Goal: Information Seeking & Learning: Learn about a topic

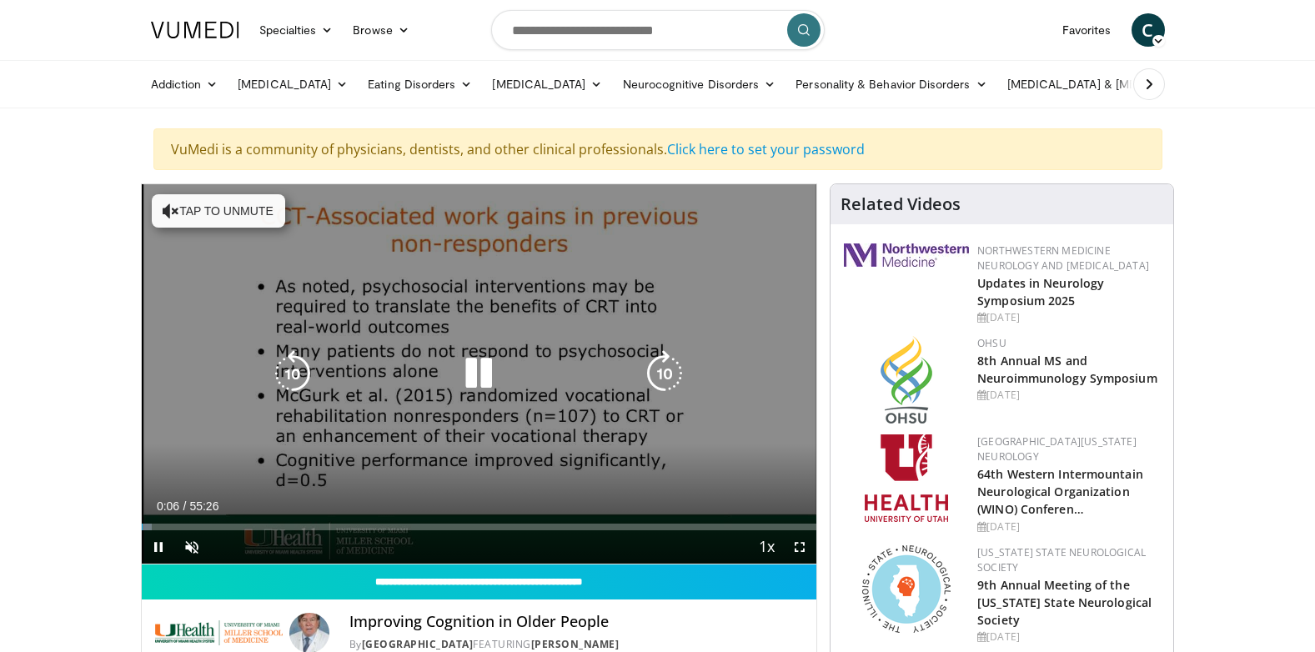
click at [475, 382] on icon "Video Player" at bounding box center [478, 373] width 47 height 47
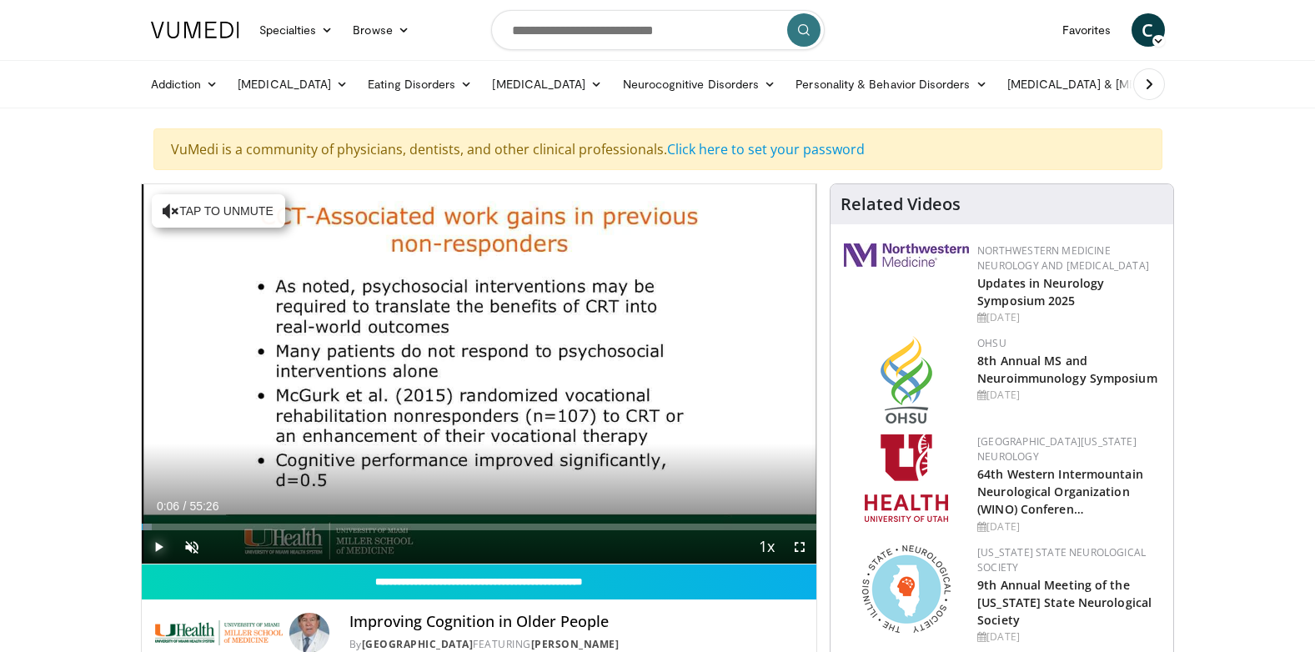
click at [153, 550] on span "Video Player" at bounding box center [158, 546] width 33 height 33
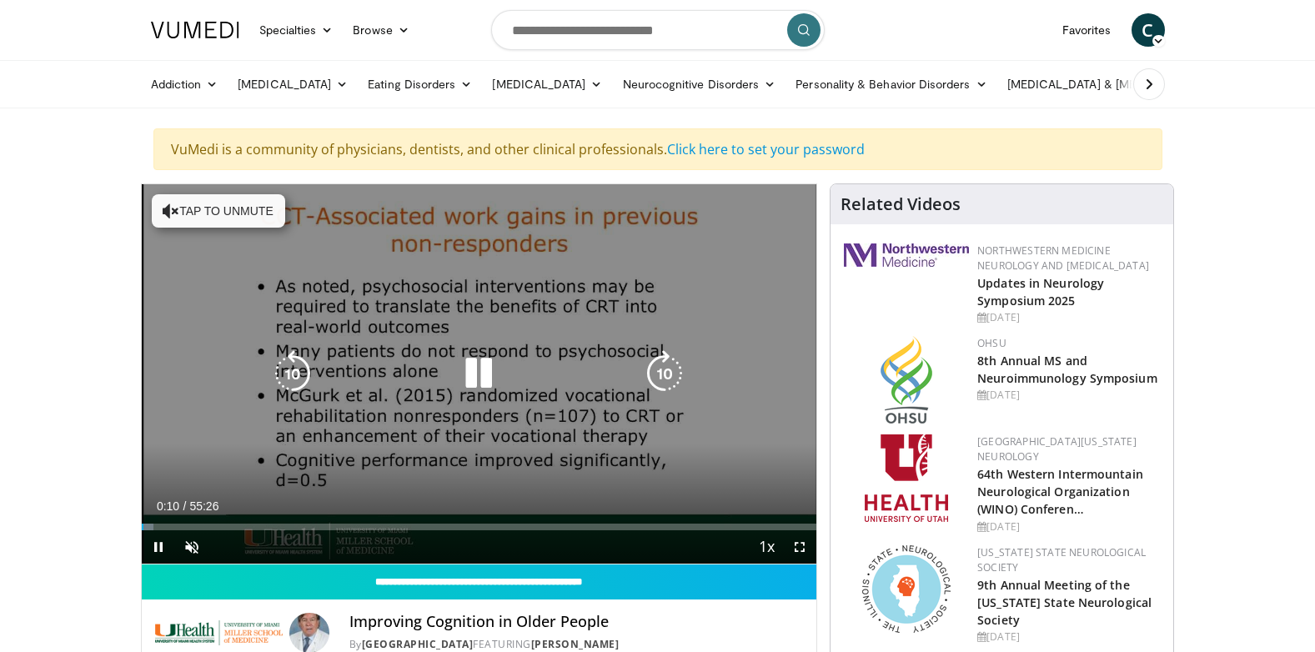
click at [248, 213] on button "Tap to unmute" at bounding box center [218, 210] width 133 height 33
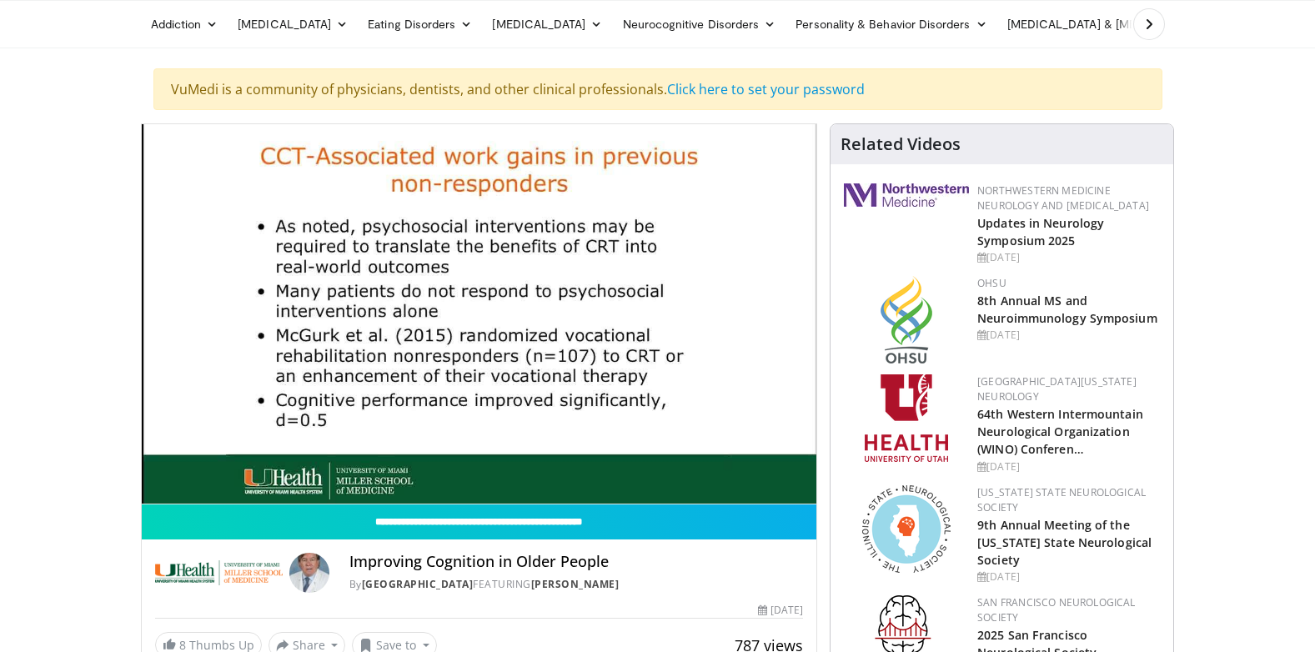
scroll to position [83, 0]
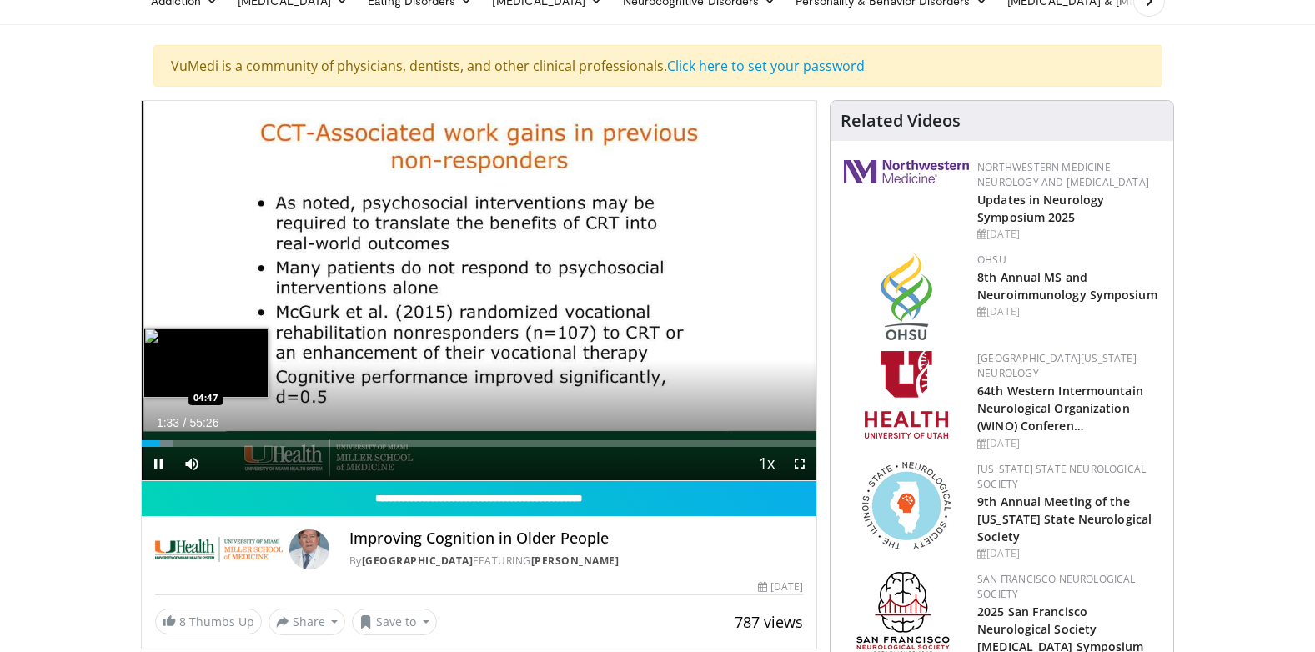
click at [199, 444] on div "Loaded : 4.77% 01:33 04:47" at bounding box center [480, 443] width 676 height 7
click at [224, 442] on div "Loaded : 10.74% 06:46 06:42" at bounding box center [480, 443] width 676 height 7
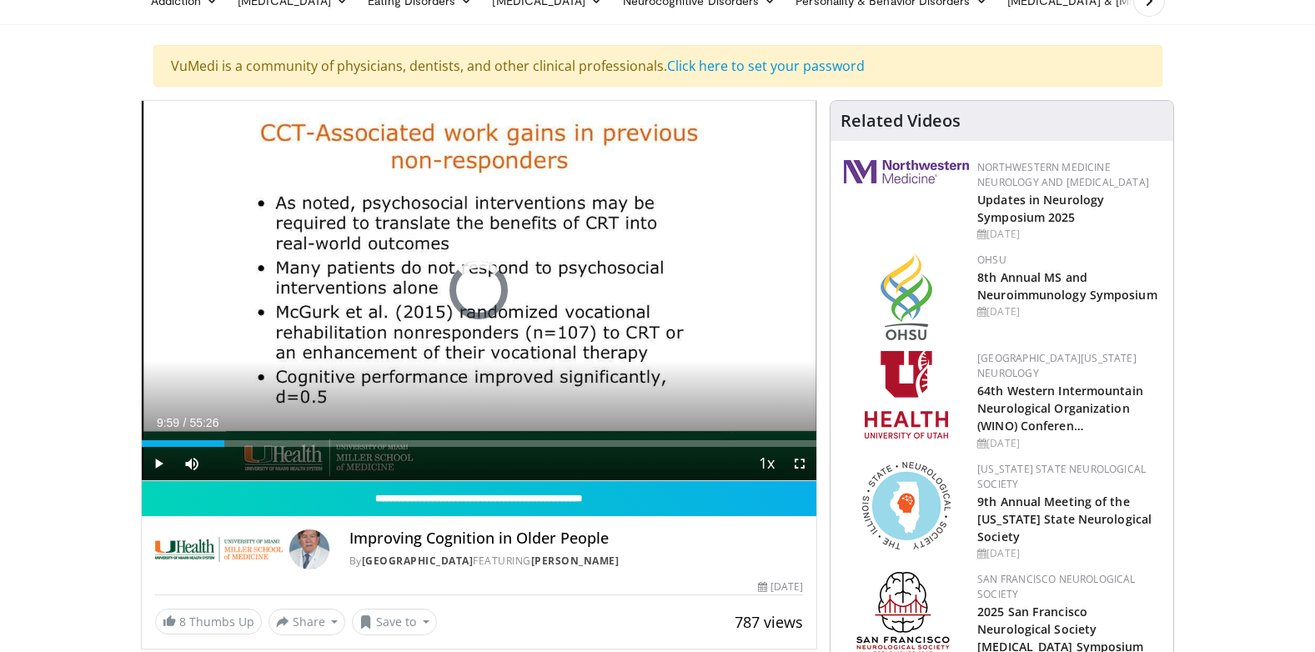
click at [263, 440] on div "Loaded : 0.00% 06:47 09:59" at bounding box center [480, 443] width 676 height 7
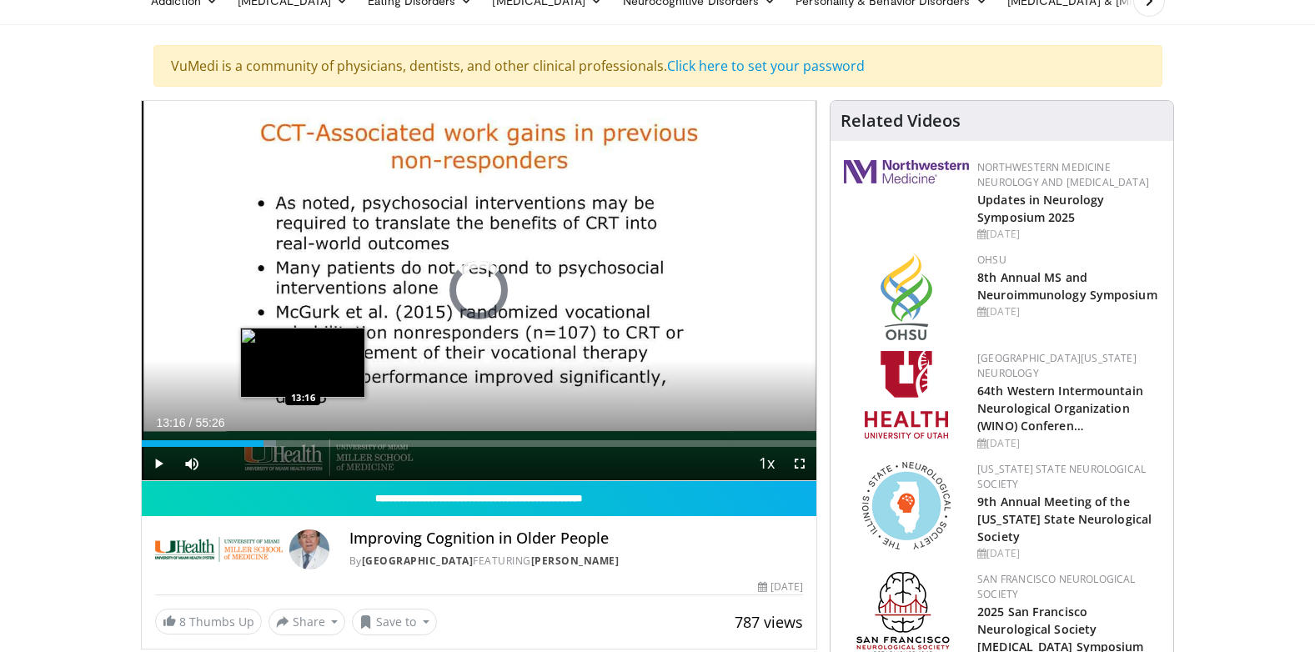
click at [303, 444] on div "Loaded : 19.98% 10:02 13:16" at bounding box center [480, 443] width 676 height 7
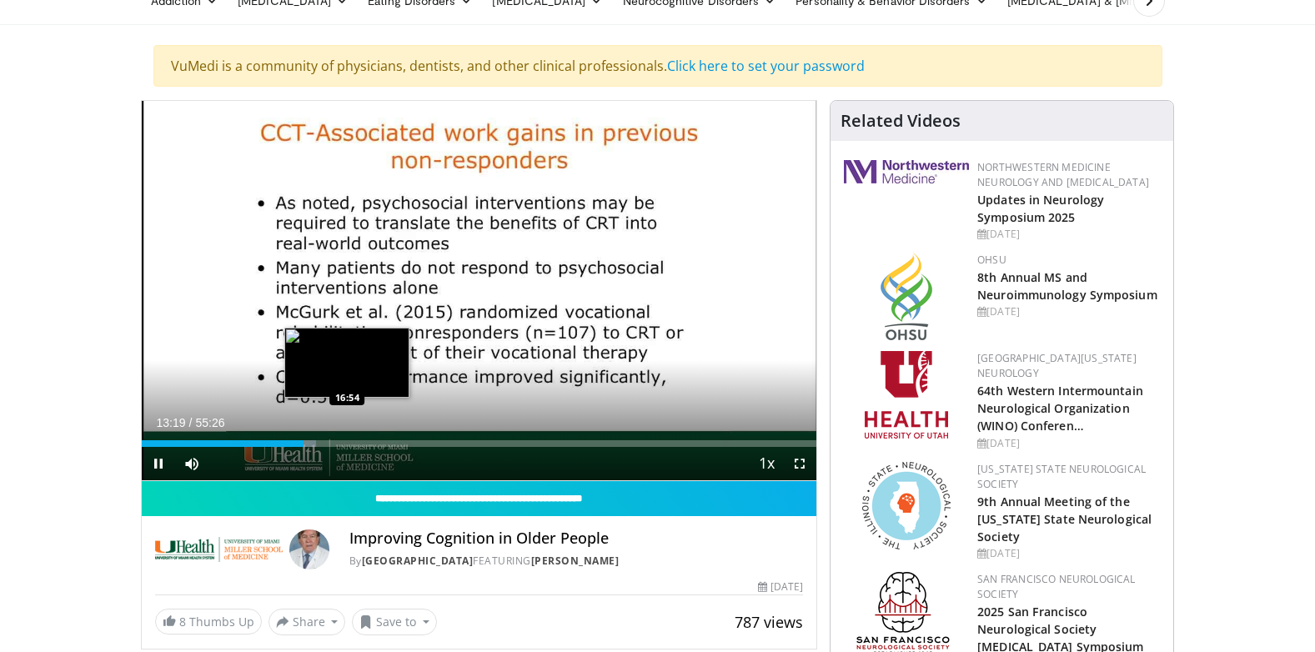
click at [347, 443] on div "Loaded : 25.88% 13:19 16:54" at bounding box center [480, 443] width 676 height 7
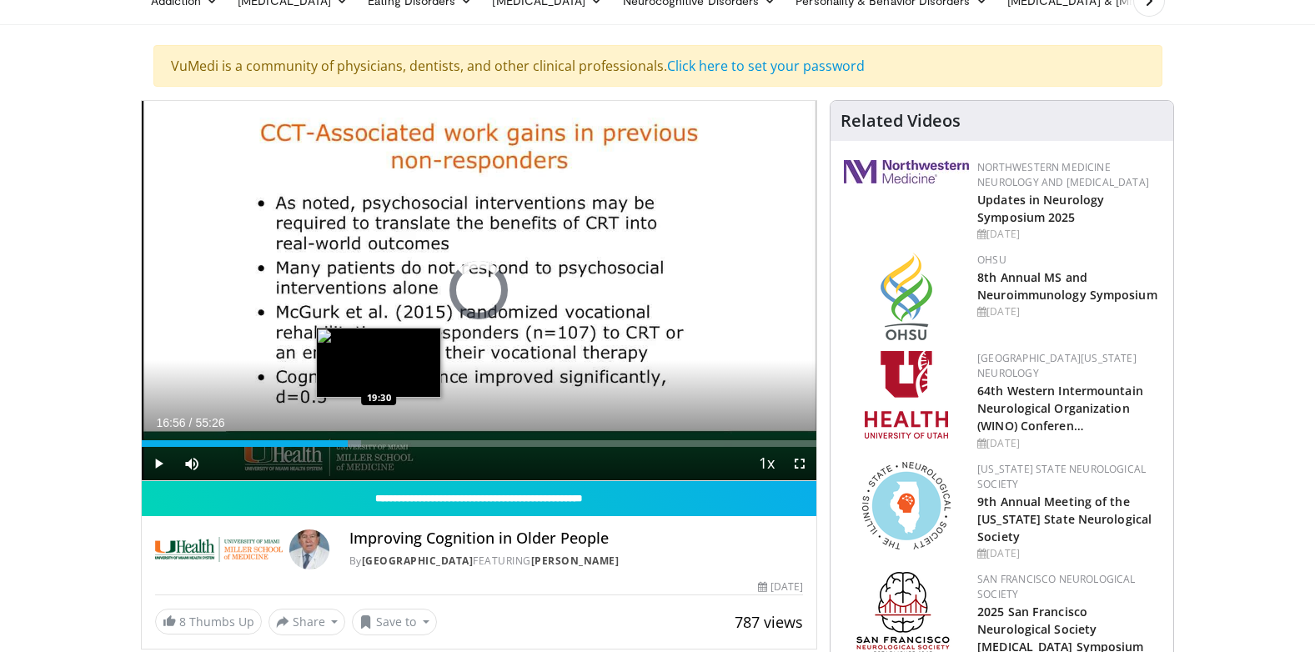
click at [379, 443] on div "Loaded : 32.50% 16:56 19:30" at bounding box center [480, 443] width 676 height 7
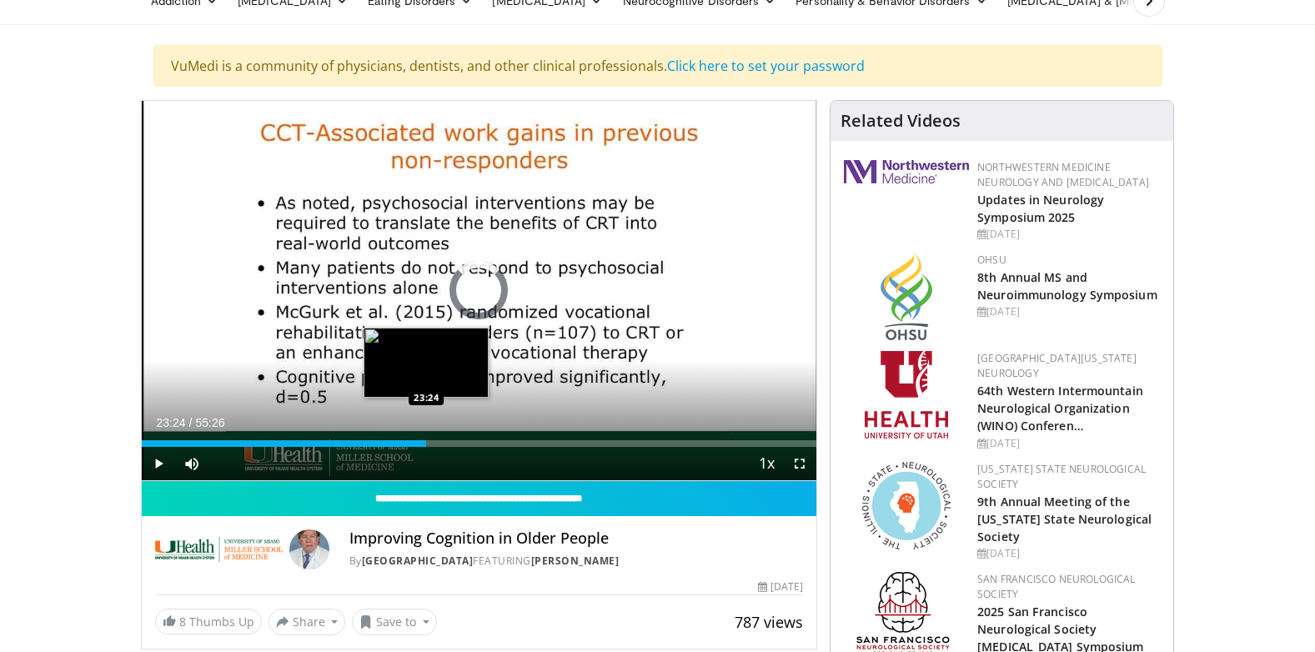
click at [426, 443] on div "Loaded : 37.28% 23:24 23:24" at bounding box center [480, 443] width 676 height 7
click at [437, 442] on div "Loaded : 44.54% 23:41 24:09" at bounding box center [480, 443] width 676 height 7
click at [450, 445] on div "Loaded : 45.63% 24:16 25:23" at bounding box center [480, 443] width 676 height 7
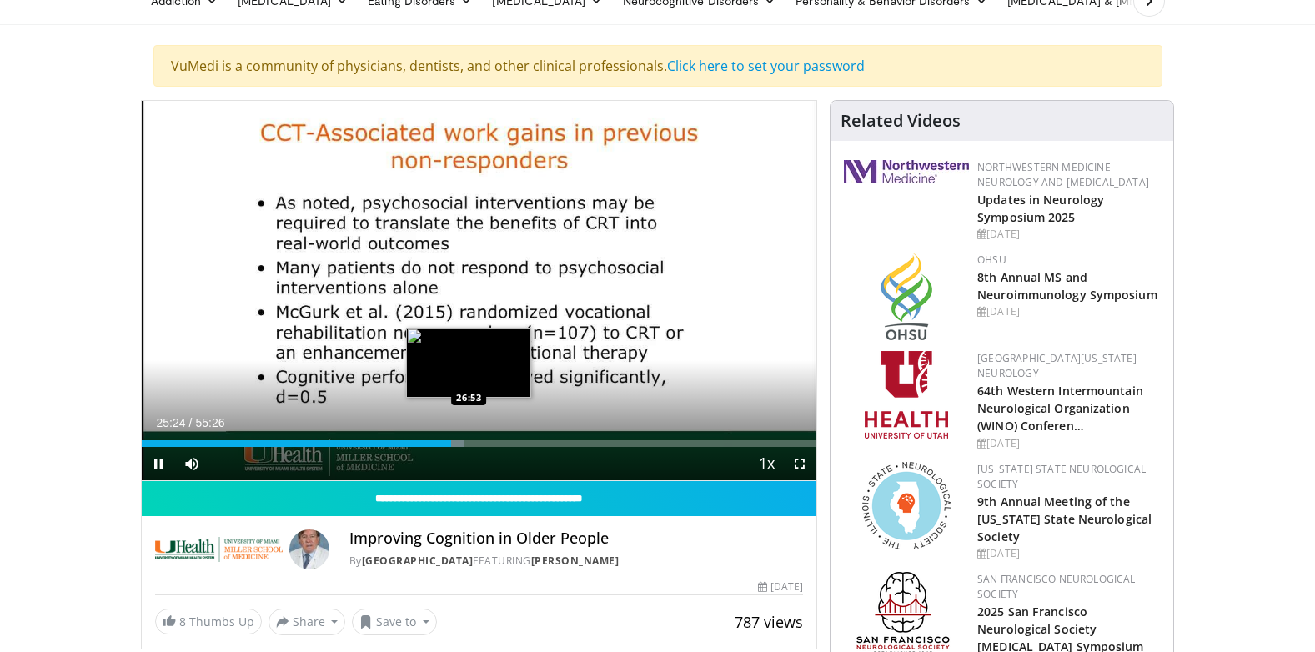
click at [470, 445] on video-js "**********" at bounding box center [480, 291] width 676 height 380
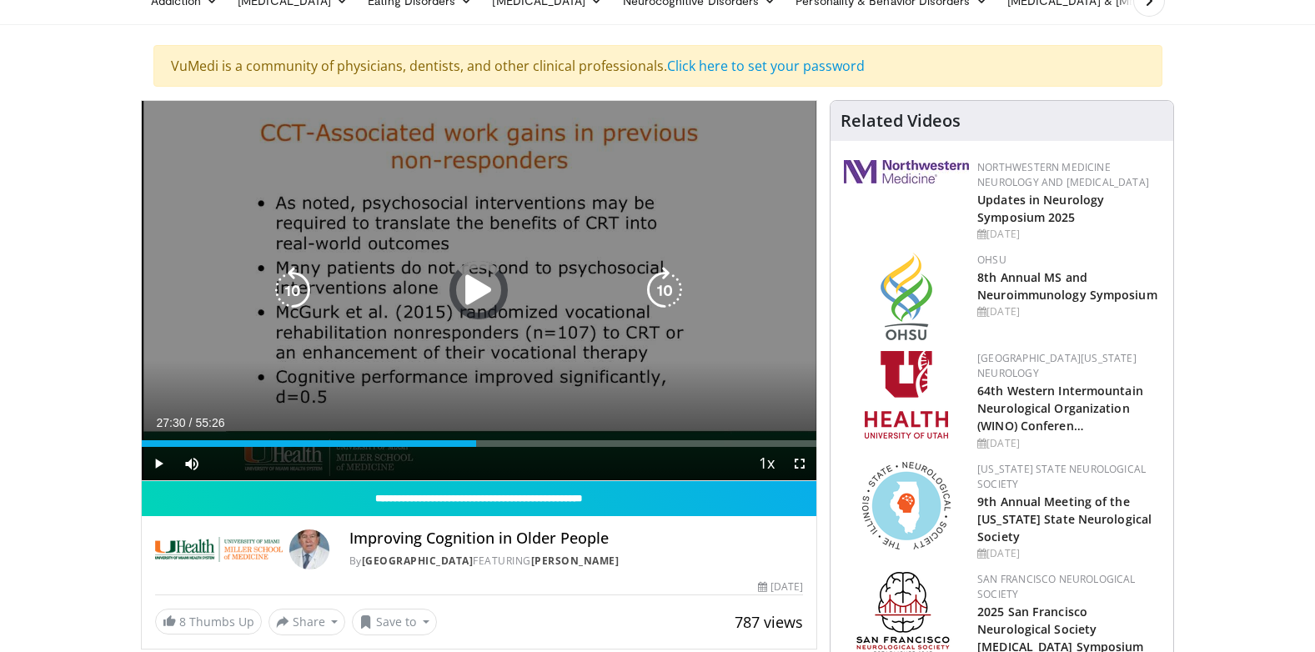
click at [476, 445] on div "Loaded : 47.72% 25:26 26:53" at bounding box center [480, 443] width 676 height 7
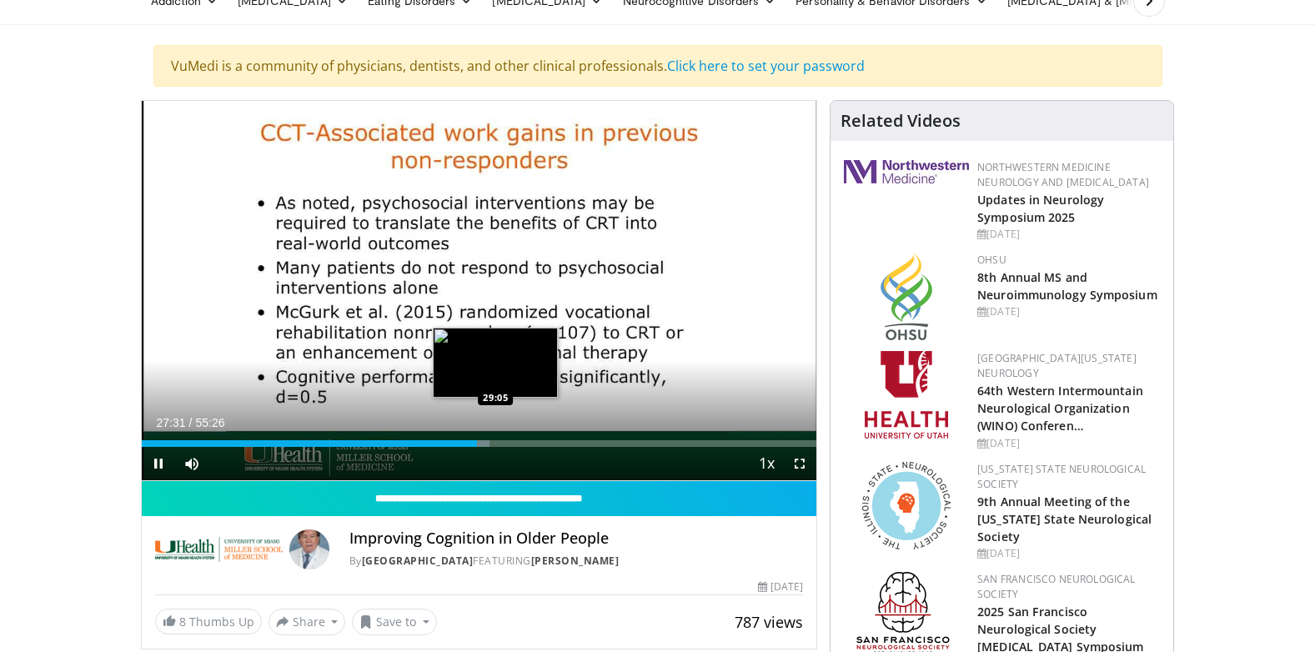
click at [495, 445] on div "Loaded : 51.60% 27:32 29:05" at bounding box center [480, 443] width 676 height 7
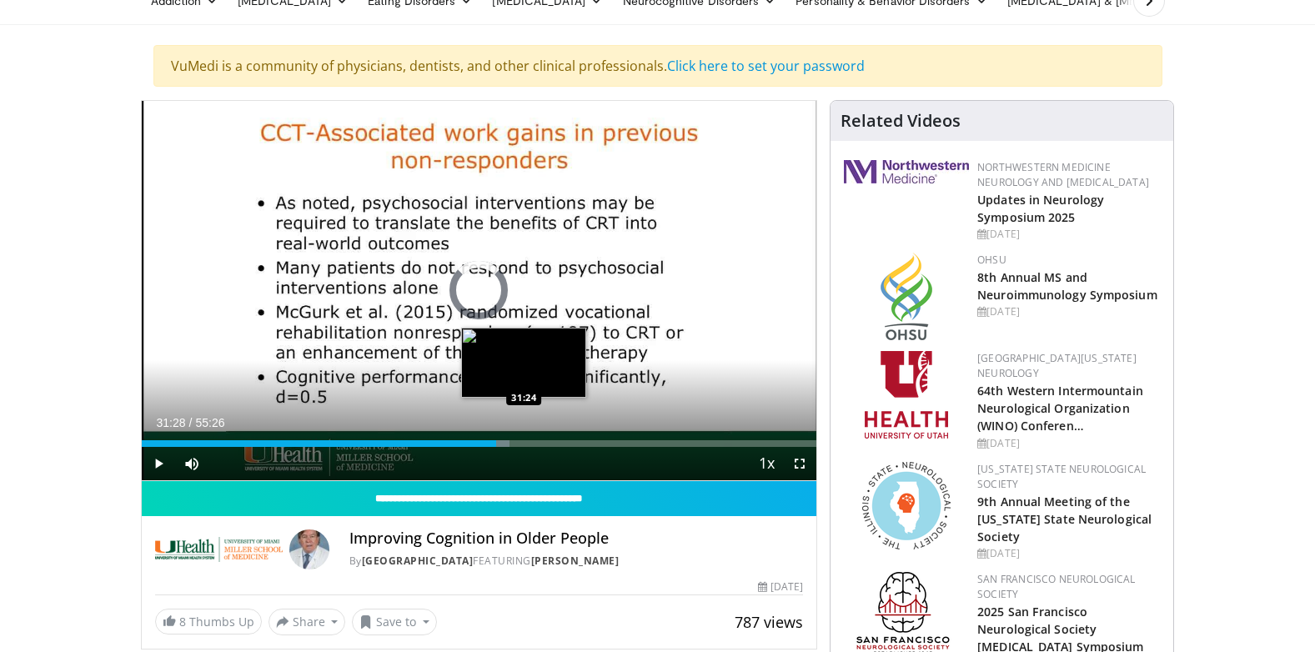
click at [525, 445] on div "Loaded : 54.47% 29:06 31:24" at bounding box center [480, 443] width 676 height 7
click at [560, 443] on div "Loaded : 0.00% 34:21 34:21" at bounding box center [480, 443] width 676 height 7
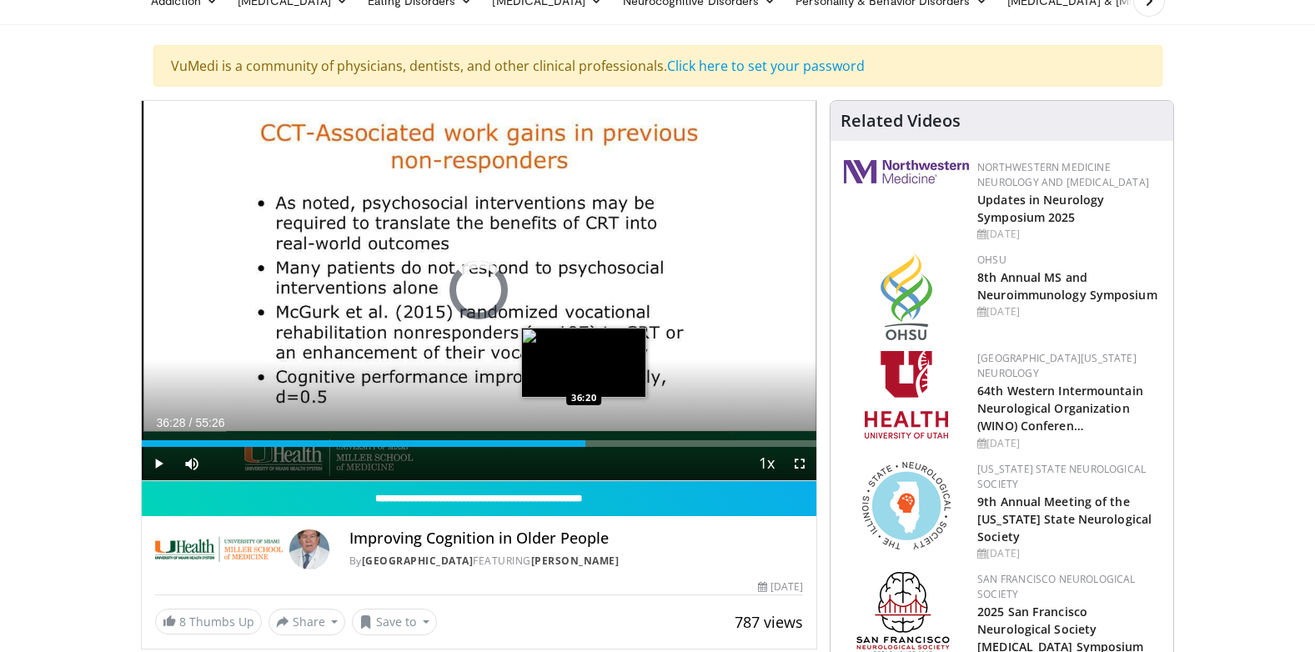
click at [585, 443] on div "Loaded : 63.50% 36:28 36:20" at bounding box center [480, 443] width 676 height 7
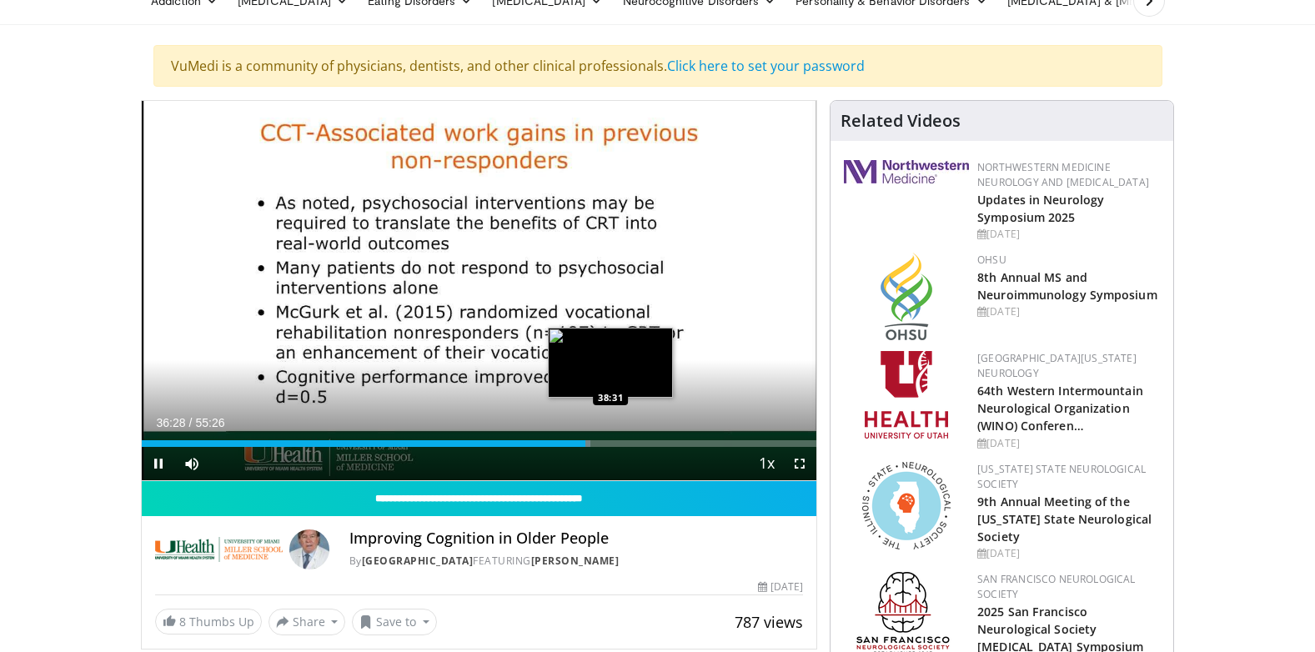
click at [610, 442] on div "Loaded : 66.51% 36:28 38:31" at bounding box center [480, 443] width 676 height 7
click at [644, 441] on div "Loaded : 71.58% 38:32 41:11" at bounding box center [480, 443] width 676 height 7
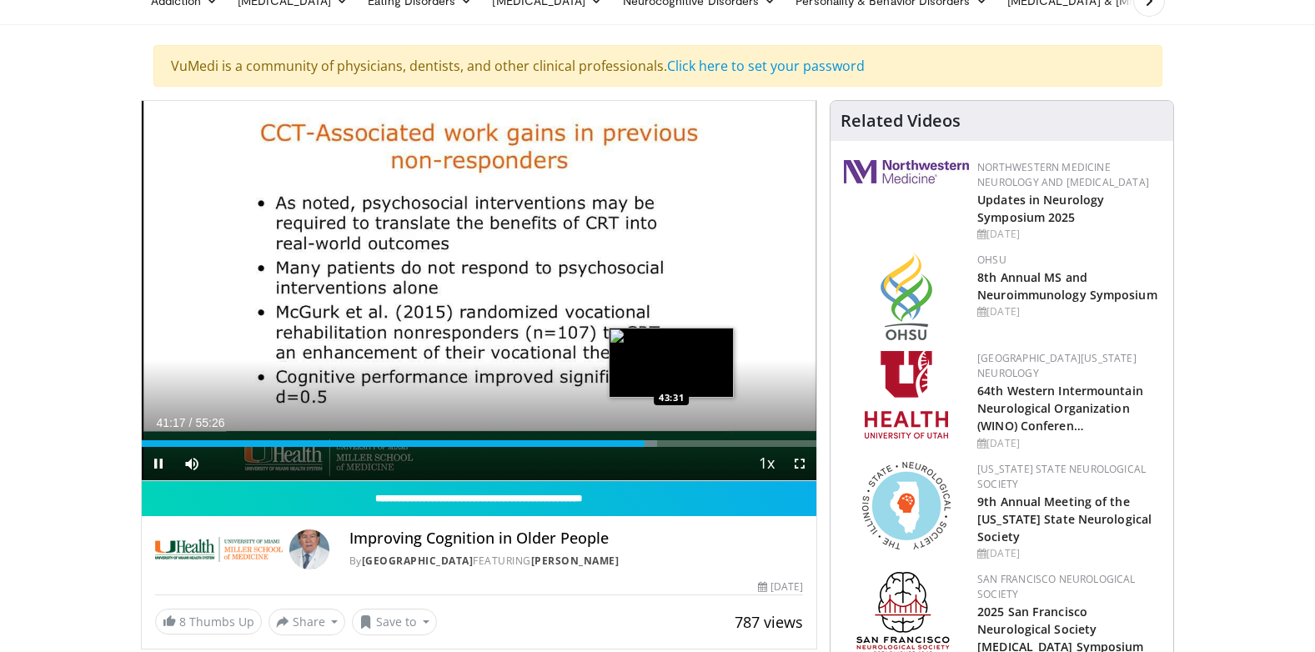
click at [672, 441] on div "Loaded : 76.35% 41:18 43:31" at bounding box center [480, 443] width 676 height 7
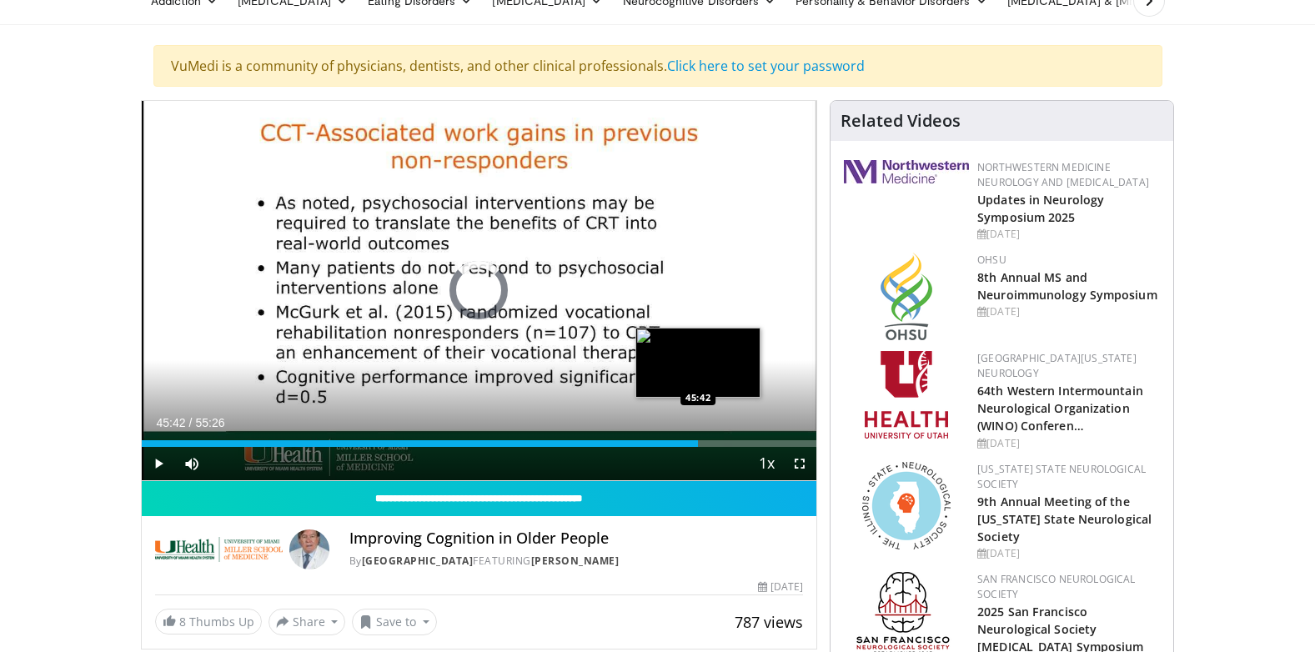
click at [698, 440] on div "Loaded : 79.93% 45:42 45:42" at bounding box center [480, 443] width 676 height 7
click at [722, 439] on div "Loaded : 84.41% 47:42 47:37" at bounding box center [480, 439] width 676 height 16
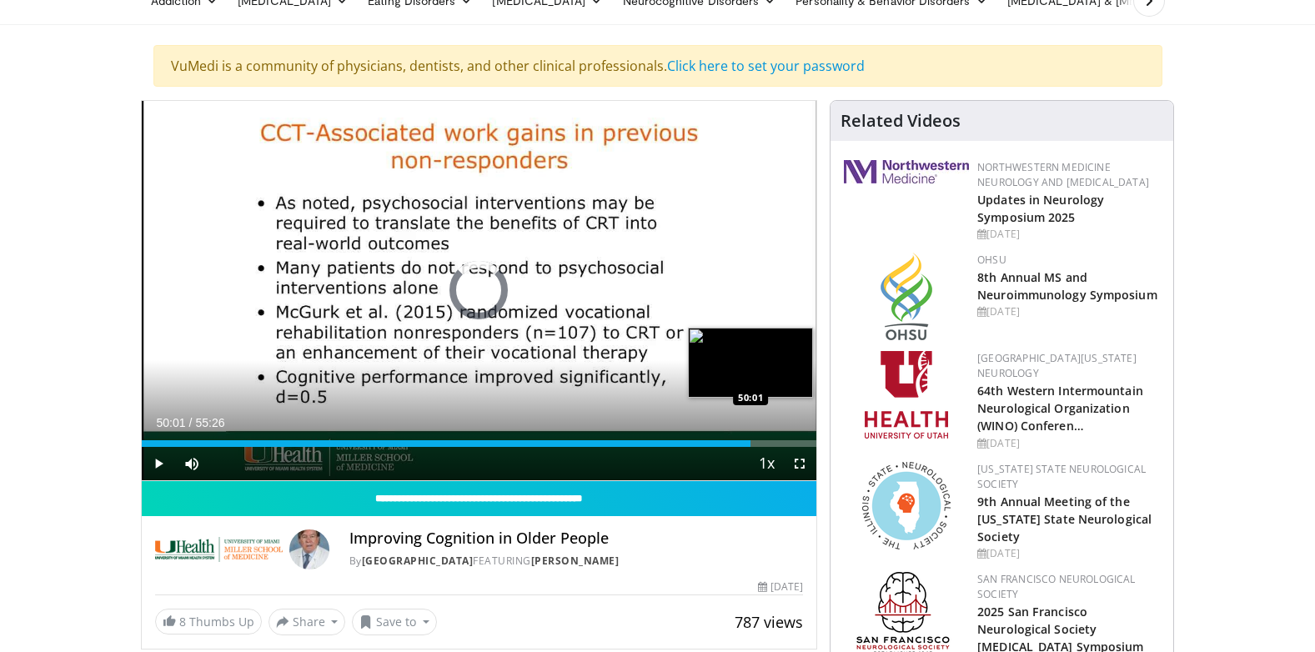
click at [751, 440] on div "Loaded : 0.00% 50:01 50:01" at bounding box center [480, 443] width 676 height 7
click at [773, 439] on div "Loaded : 91.19% 51:52 51:44" at bounding box center [480, 439] width 676 height 16
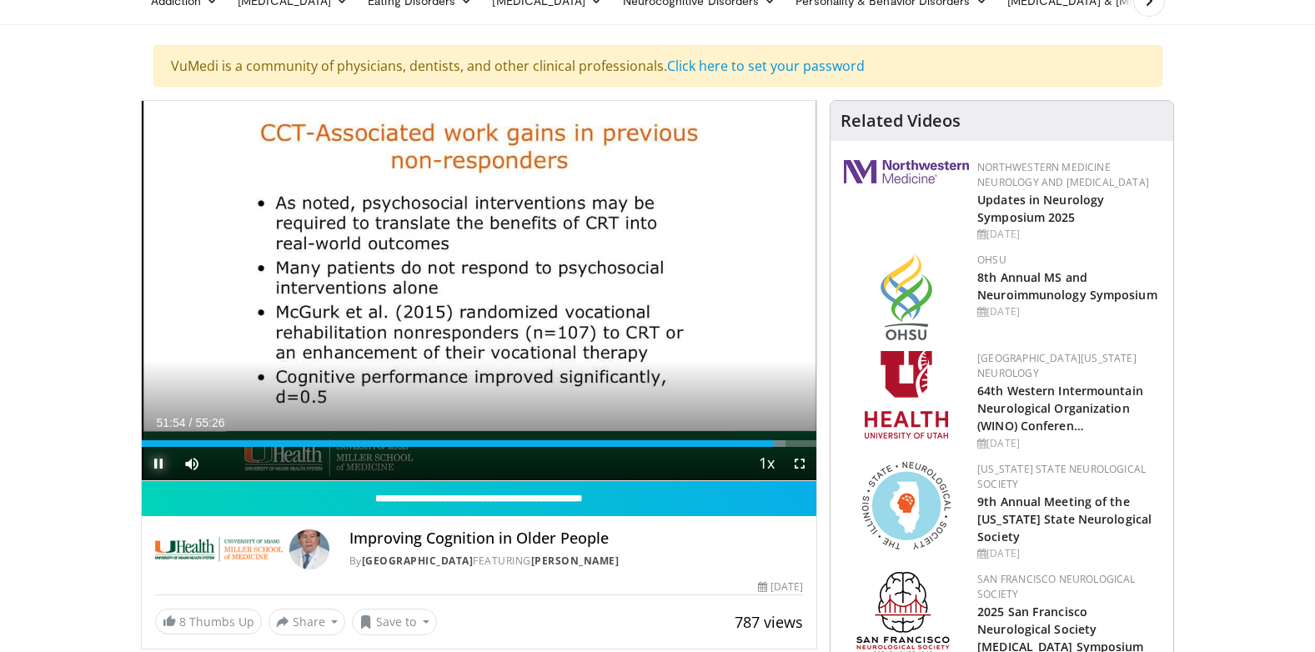
click at [153, 460] on span "Video Player" at bounding box center [158, 463] width 33 height 33
